Goal: Transaction & Acquisition: Purchase product/service

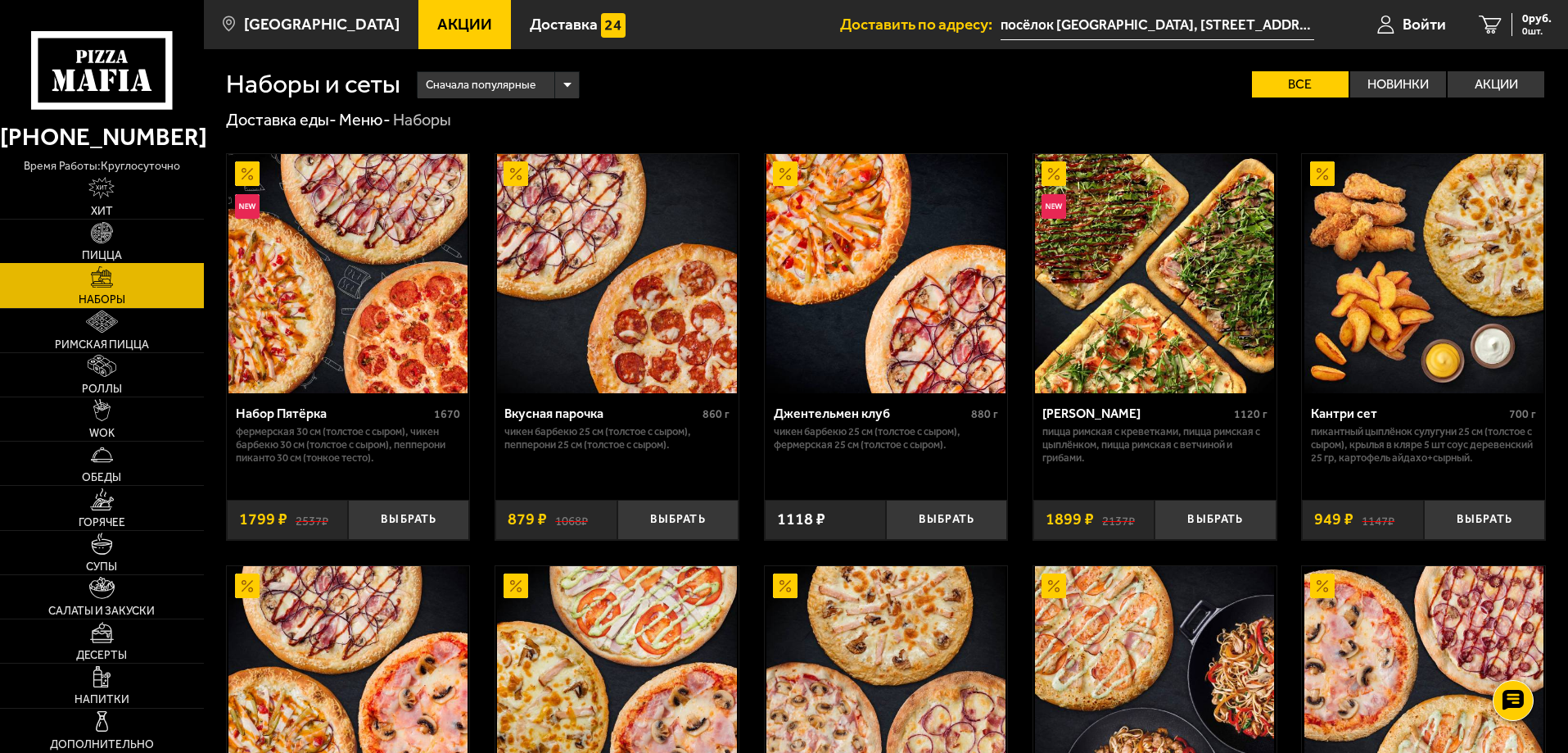
scroll to position [2131, 0]
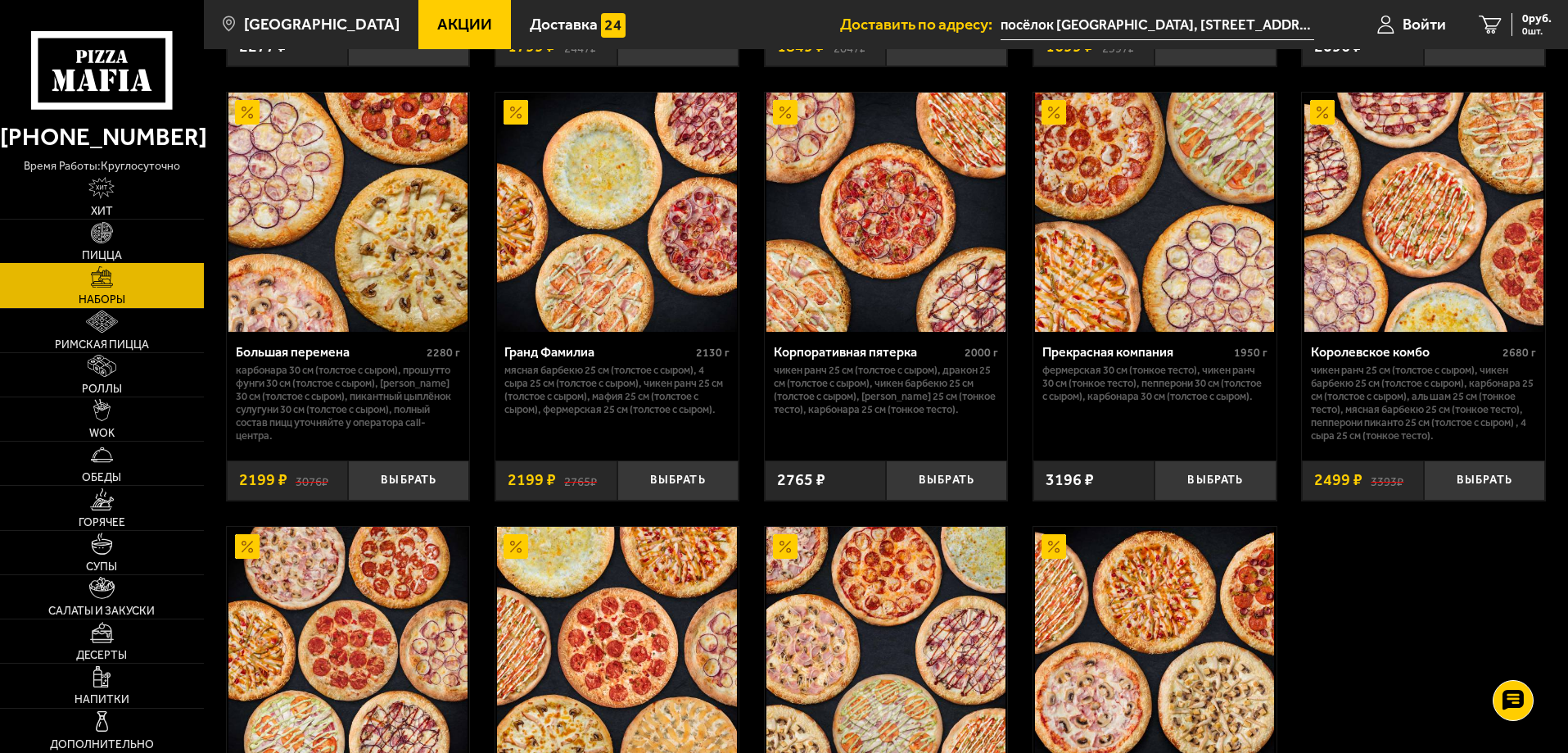
click at [98, 240] on img at bounding box center [102, 233] width 22 height 22
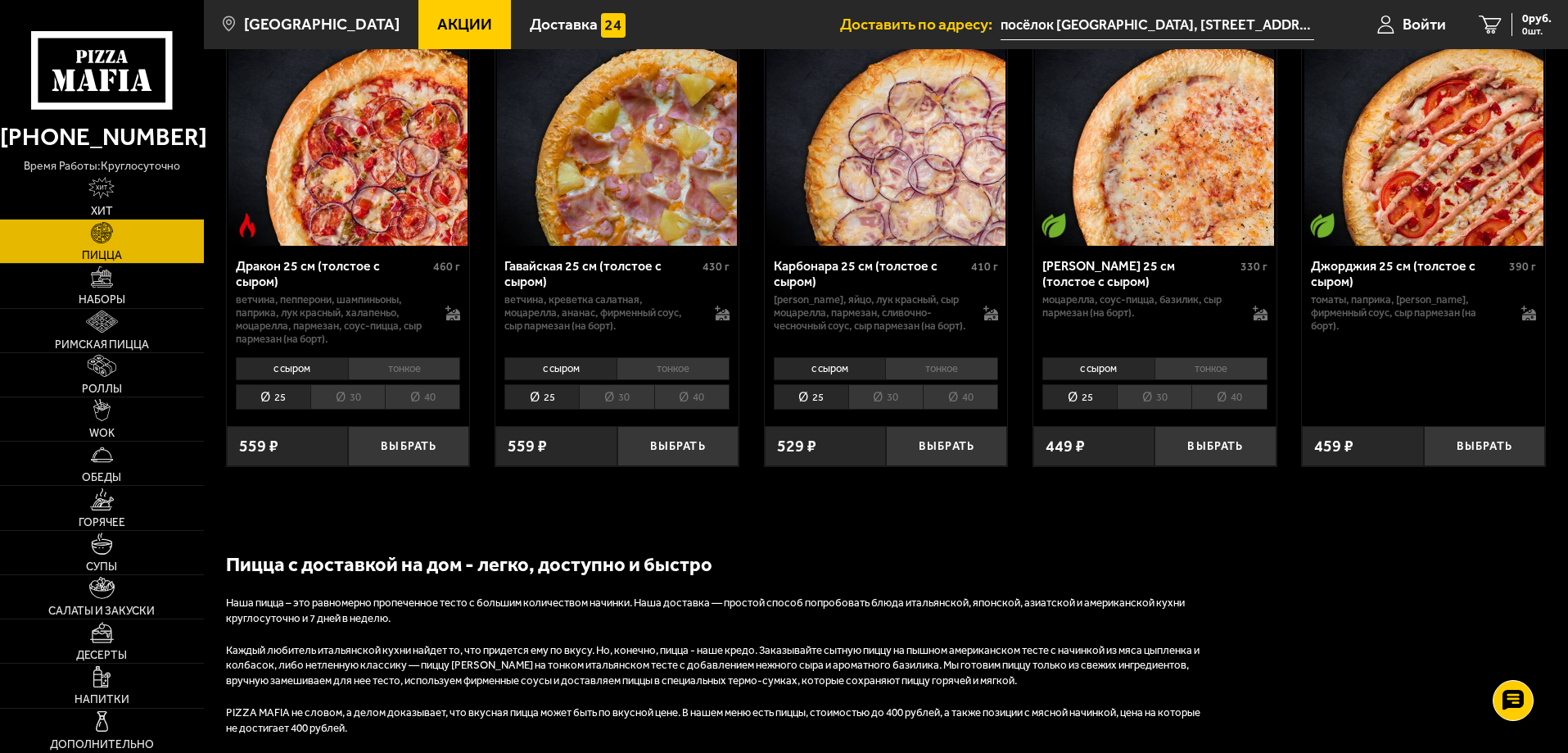
scroll to position [2540, 0]
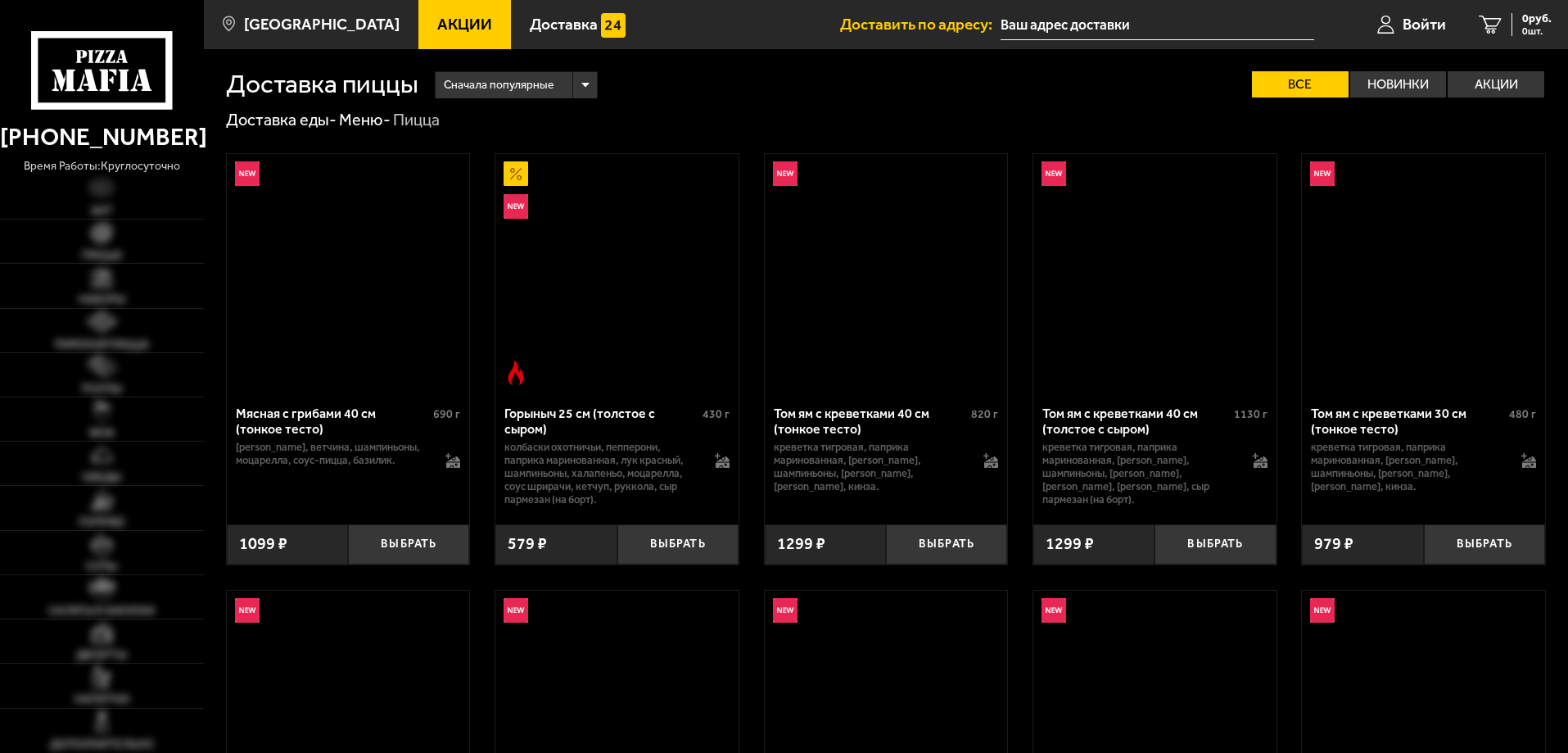
type input "посёлок [GEOGRAPHIC_DATA], [STREET_ADDRESS][PERSON_NAME]"
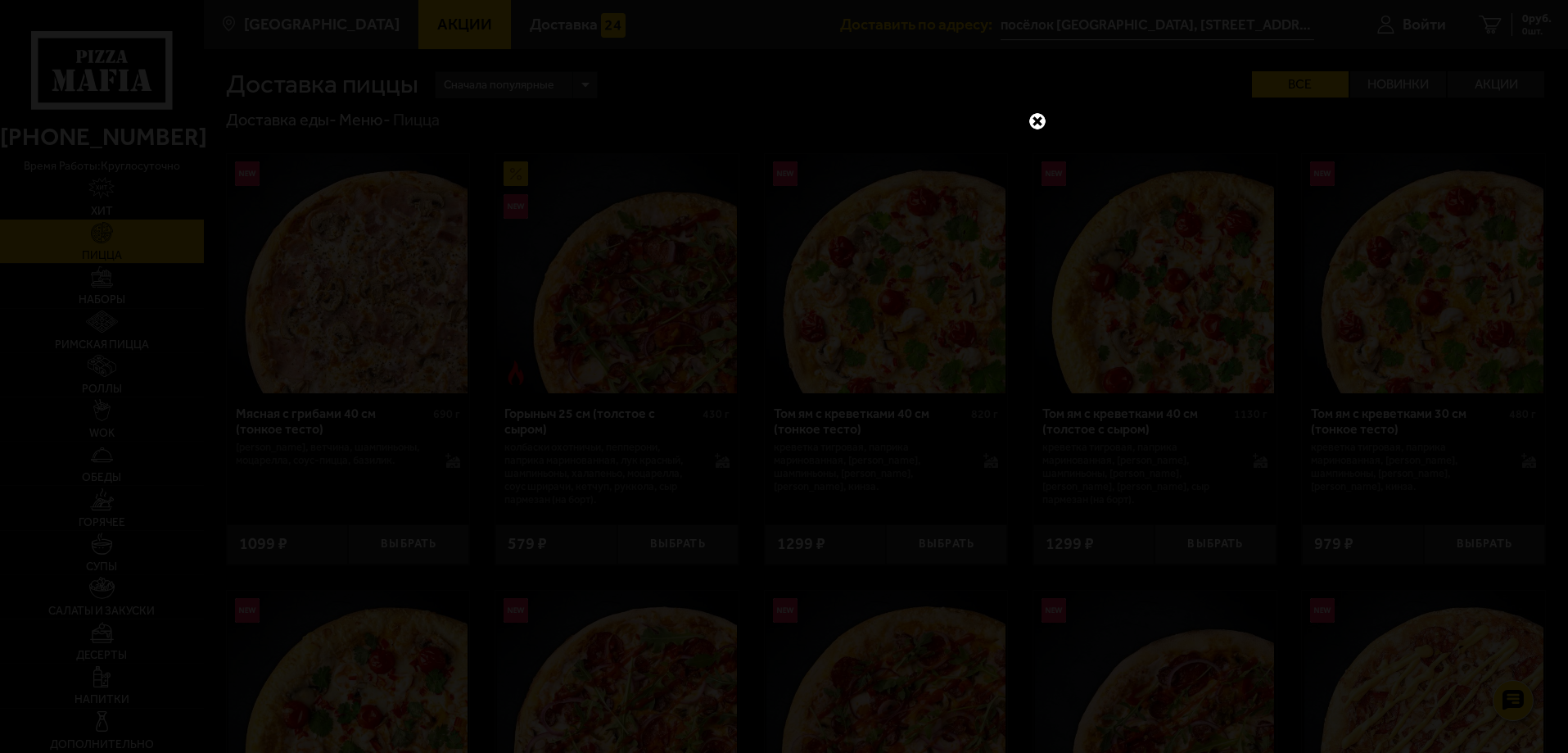
click at [1038, 122] on link at bounding box center [1037, 121] width 21 height 21
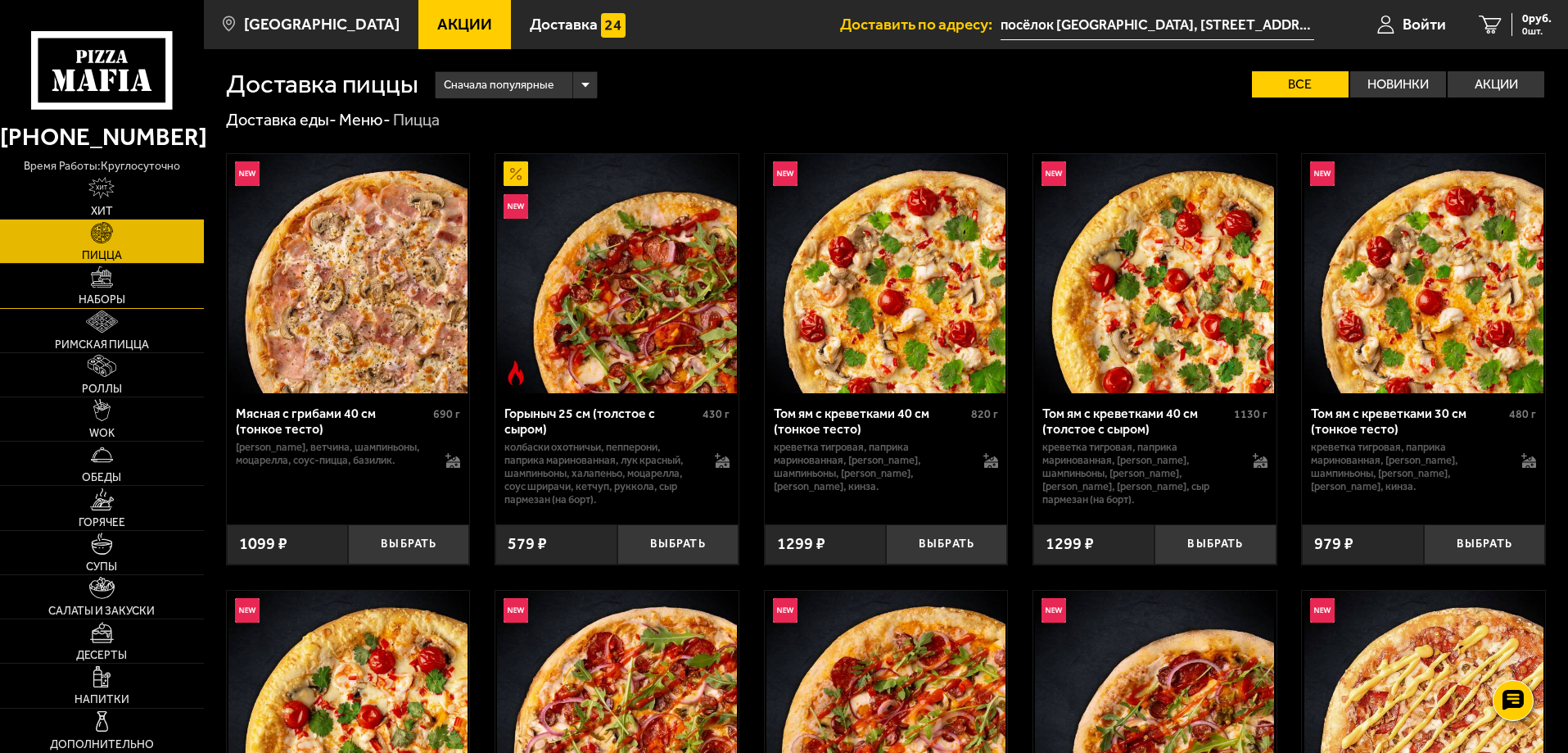
click at [88, 299] on span "Наборы" at bounding box center [102, 299] width 47 height 11
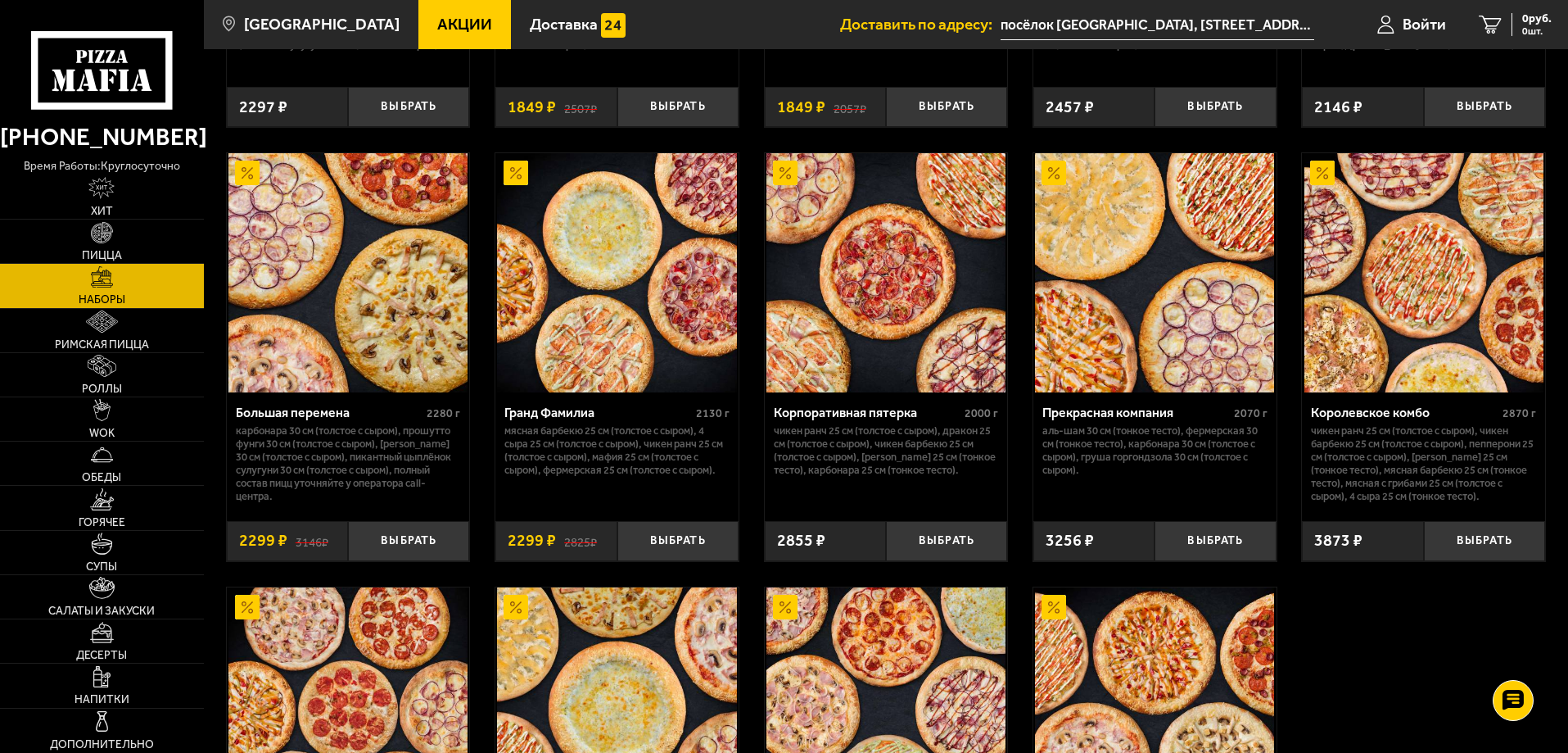
scroll to position [1686, 0]
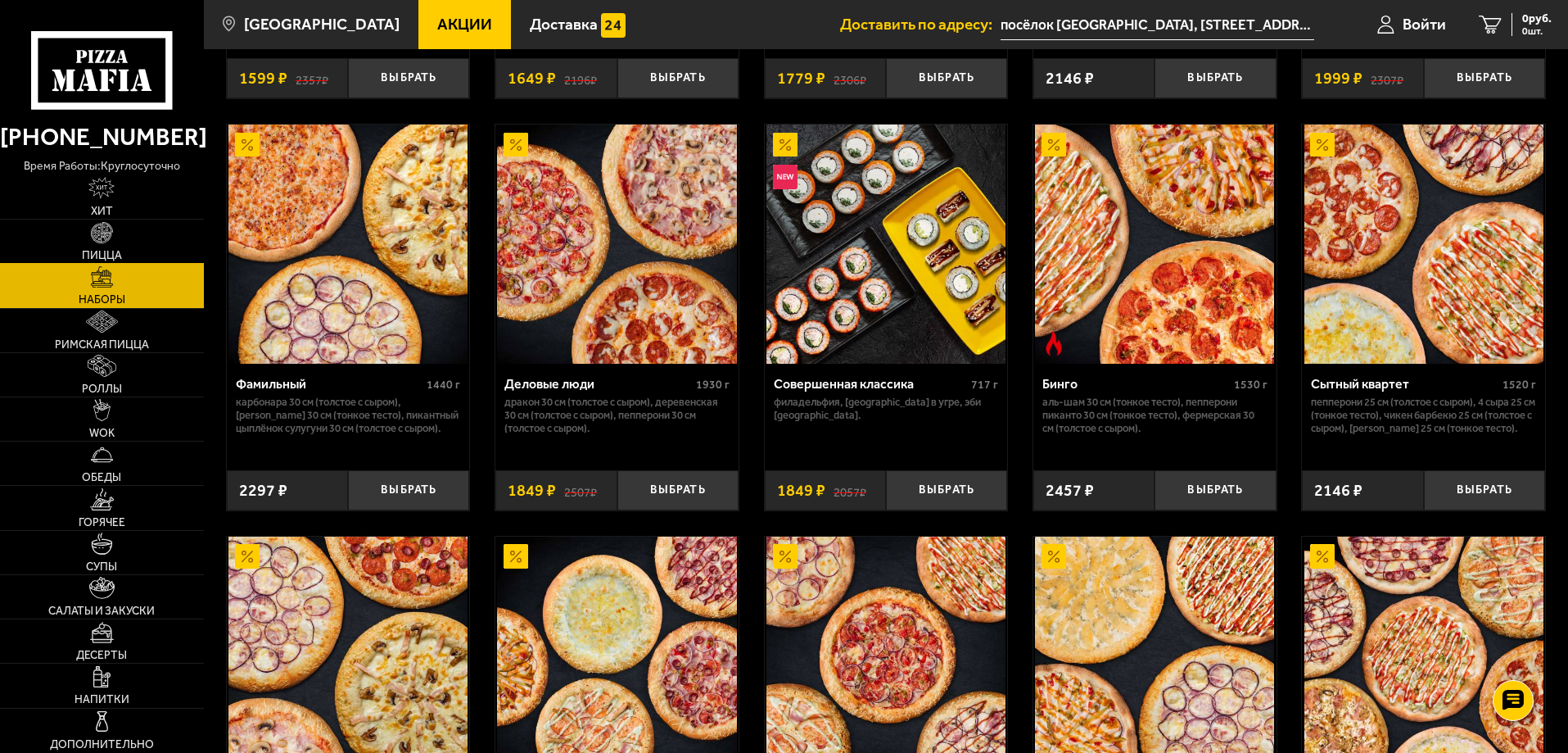
click at [111, 244] on link "Пицца" at bounding box center [102, 241] width 204 height 43
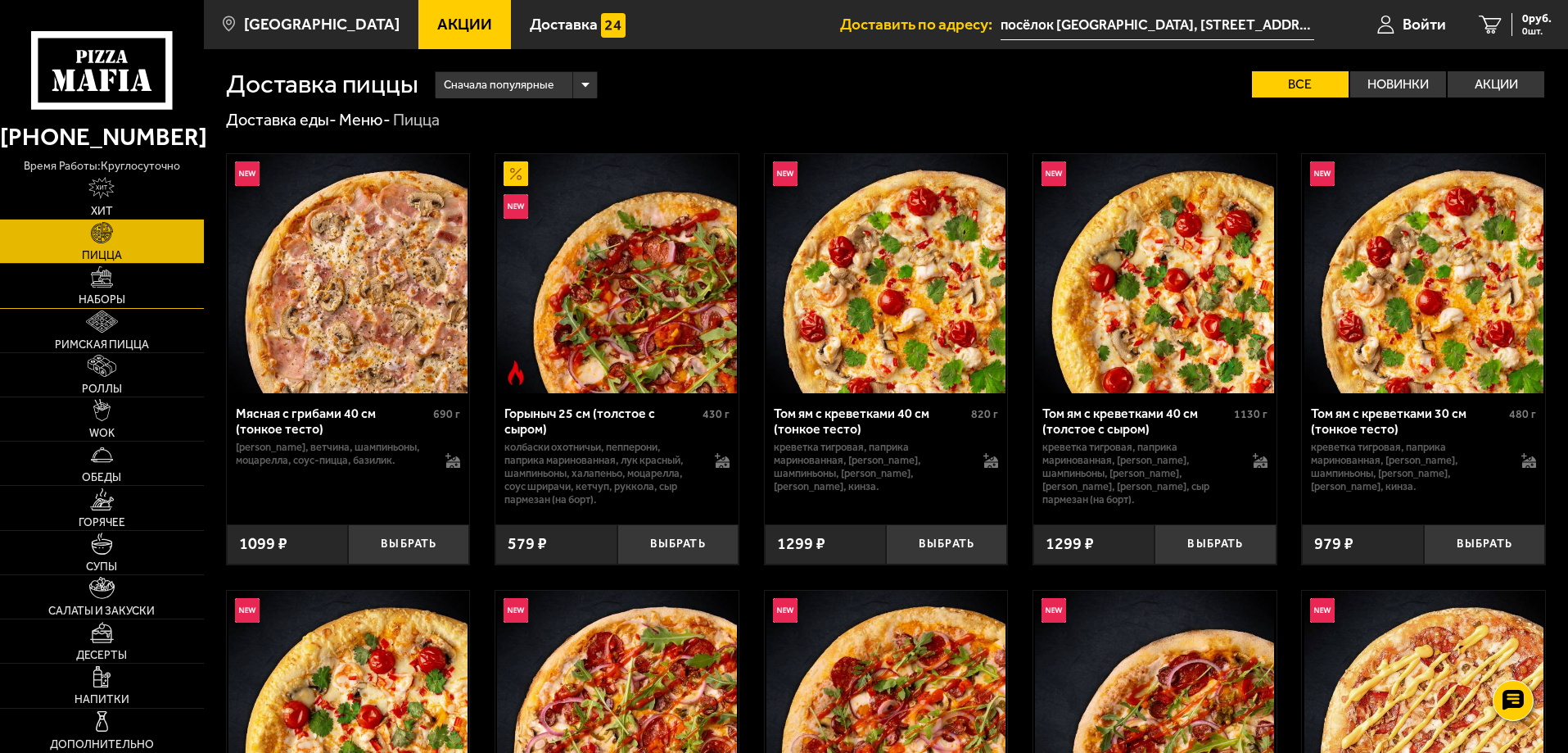
click at [110, 294] on span "Наборы" at bounding box center [102, 299] width 47 height 11
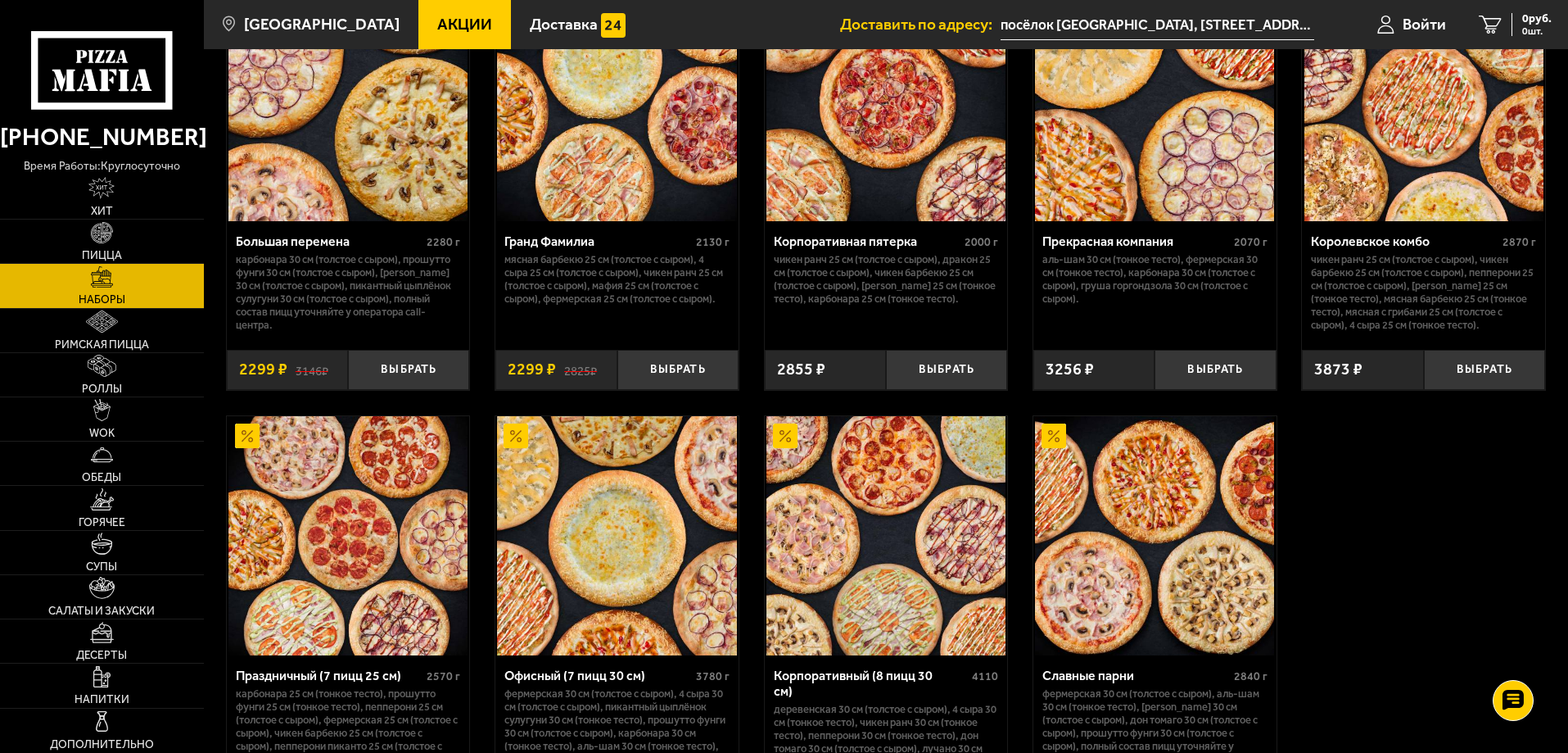
scroll to position [2295, 0]
